Goal: Transaction & Acquisition: Obtain resource

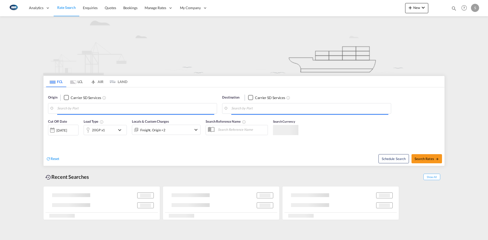
type input "[GEOGRAPHIC_DATA], [GEOGRAPHIC_DATA]"
type input "[GEOGRAPHIC_DATA], THBKK"
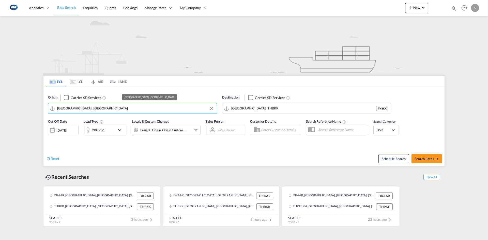
drag, startPoint x: 107, startPoint y: 109, endPoint x: 54, endPoint y: 109, distance: 52.8
click at [54, 109] on md-input-container "[GEOGRAPHIC_DATA], [GEOGRAPHIC_DATA]" at bounding box center [132, 108] width 168 height 10
click at [76, 109] on input "[GEOGRAPHIC_DATA], [GEOGRAPHIC_DATA]" at bounding box center [135, 109] width 157 height 8
click at [85, 109] on input "[GEOGRAPHIC_DATA], [GEOGRAPHIC_DATA]" at bounding box center [135, 109] width 157 height 8
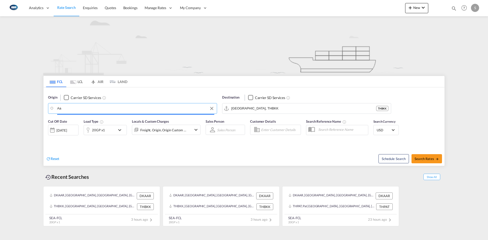
type input "A"
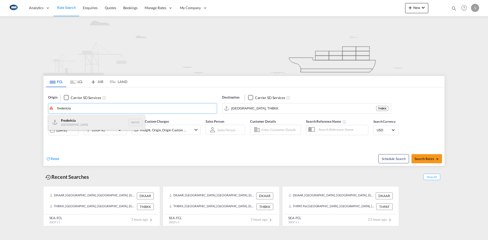
click at [89, 124] on div "Fredericia [GEOGRAPHIC_DATA] DKFRC" at bounding box center [96, 122] width 96 height 15
type input "[GEOGRAPHIC_DATA], DKFRC"
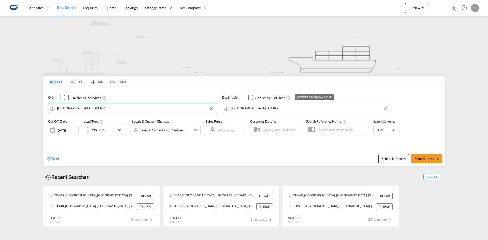
drag, startPoint x: 264, startPoint y: 108, endPoint x: 268, endPoint y: 109, distance: 4.3
click at [264, 108] on input "[GEOGRAPHIC_DATA], THBKK" at bounding box center [309, 109] width 157 height 8
click at [384, 107] on button "Clear Input" at bounding box center [386, 109] width 8 height 8
click at [250, 108] on input "Search by Port" at bounding box center [309, 109] width 157 height 8
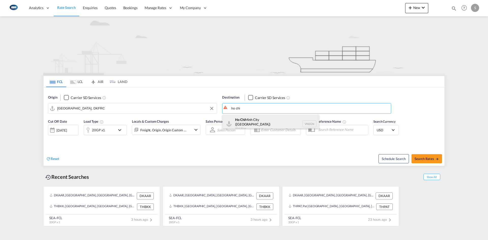
click at [253, 121] on div "[GEOGRAPHIC_DATA] ([GEOGRAPHIC_DATA]) [GEOGRAPHIC_DATA] VNSGN" at bounding box center [270, 124] width 96 height 18
type input "Ho Chi Minh City ([GEOGRAPHIC_DATA]), VNSGN"
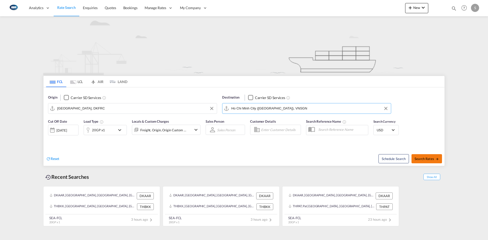
click at [429, 157] on span "Search Rates" at bounding box center [426, 159] width 24 height 4
type input "DKFRC to VNSGN / [DATE]"
